Goal: Check status

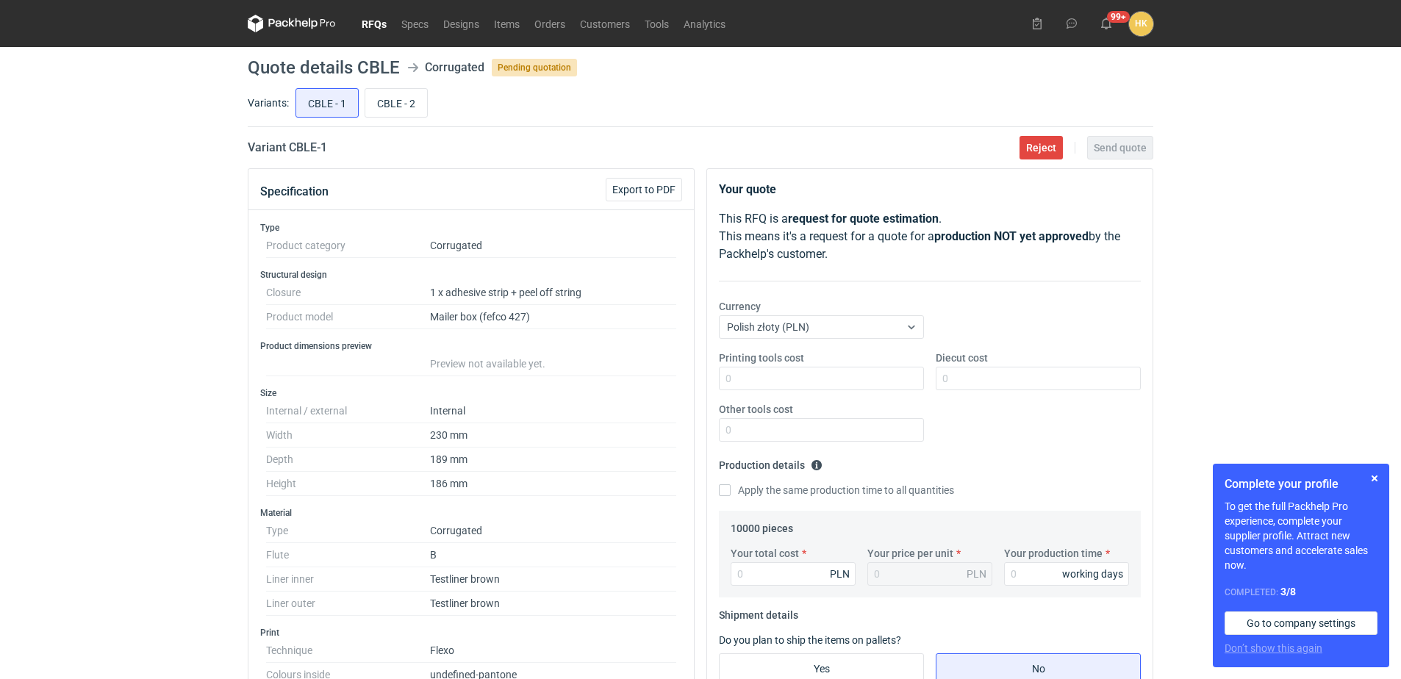
scroll to position [74, 0]
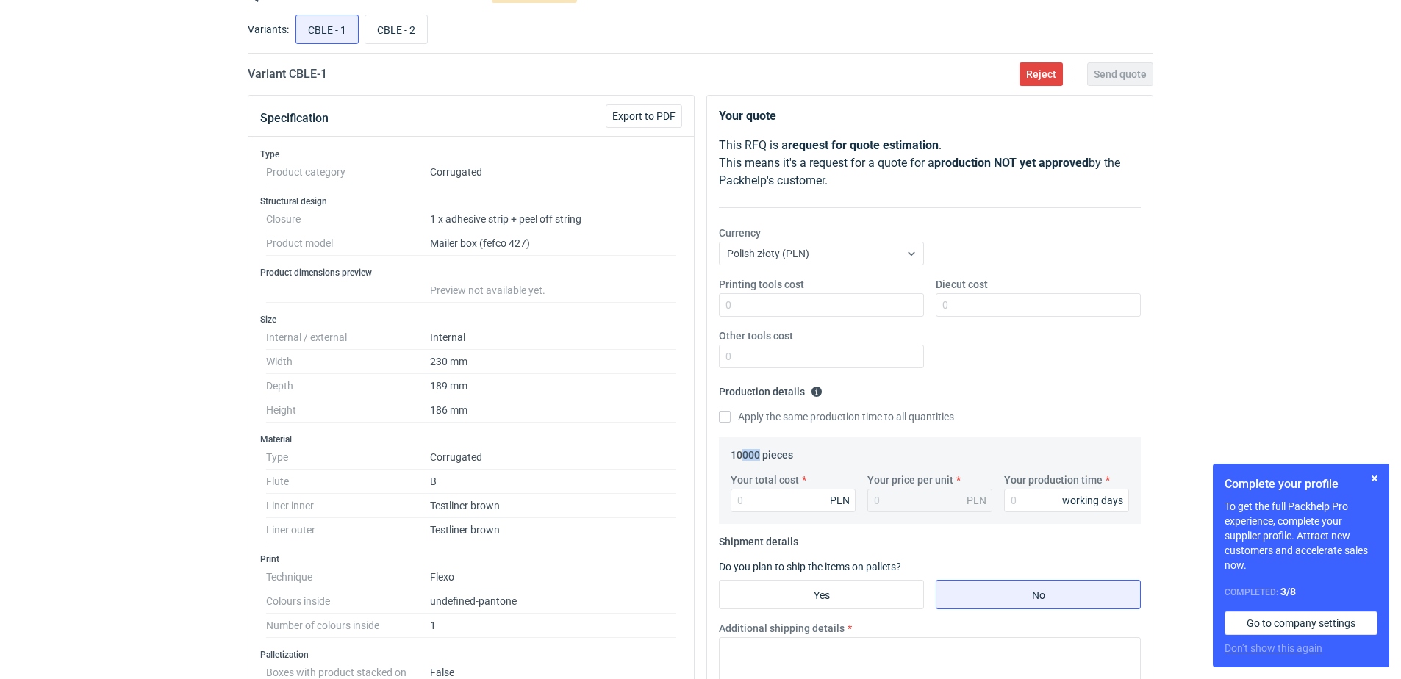
drag, startPoint x: 759, startPoint y: 454, endPoint x: 742, endPoint y: 451, distance: 16.3
click at [742, 451] on legend "10000 pieces" at bounding box center [762, 452] width 62 height 18
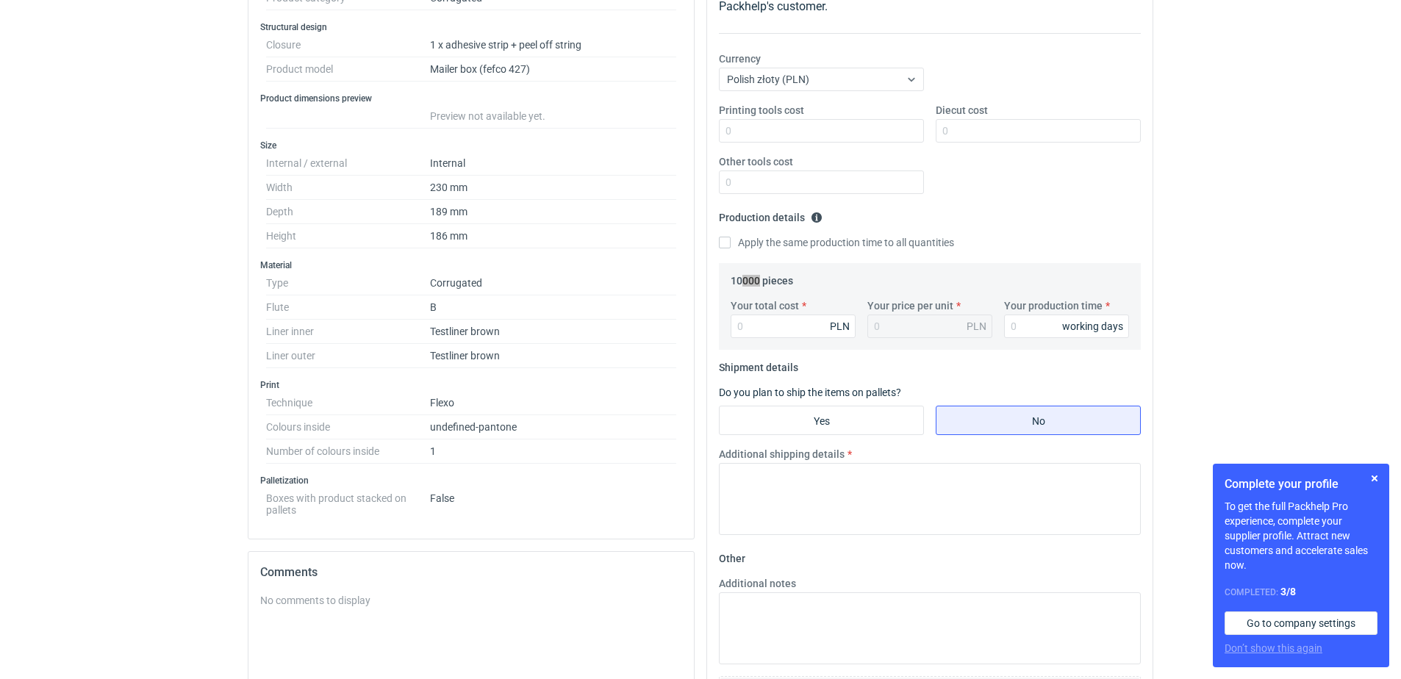
scroll to position [294, 0]
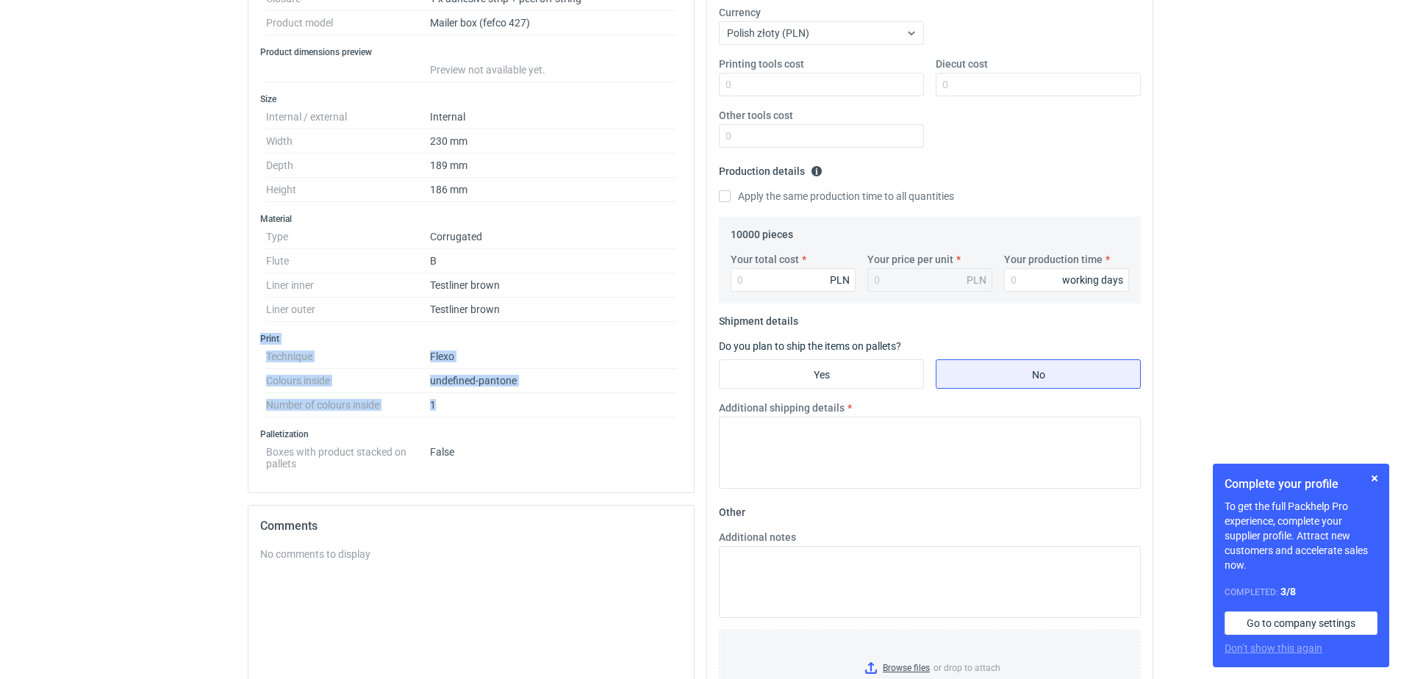
drag, startPoint x: 255, startPoint y: 342, endPoint x: 515, endPoint y: 415, distance: 269.7
click at [515, 415] on div "Type Product category Corrugated Structural design Closure 1 x adhesive strip +…" at bounding box center [470, 204] width 445 height 576
copy div "Print Technique Flexo Colours inside undefined-pantone Number of colours inside…"
